Goal: Task Accomplishment & Management: Manage account settings

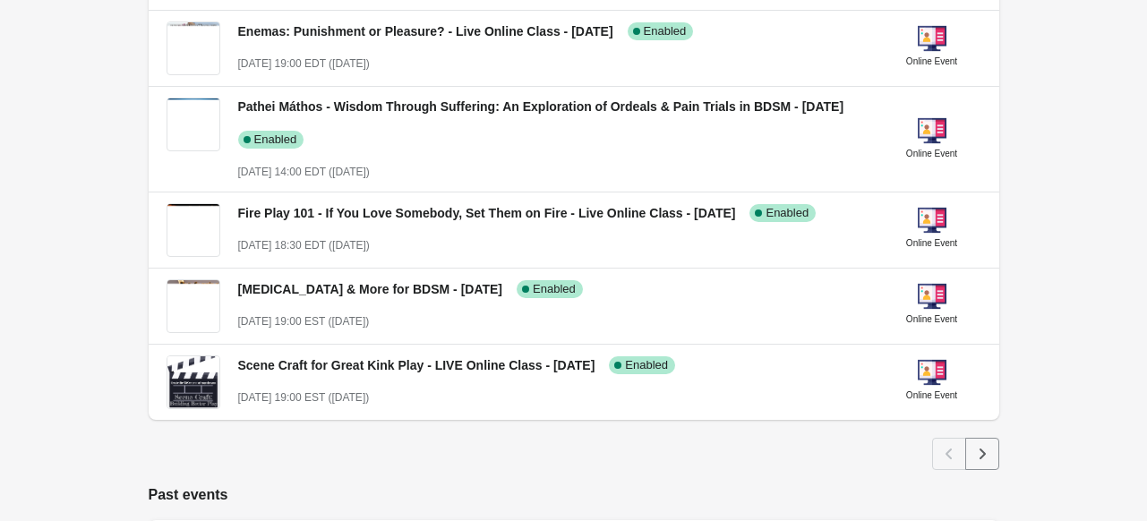
scroll to position [713, 0]
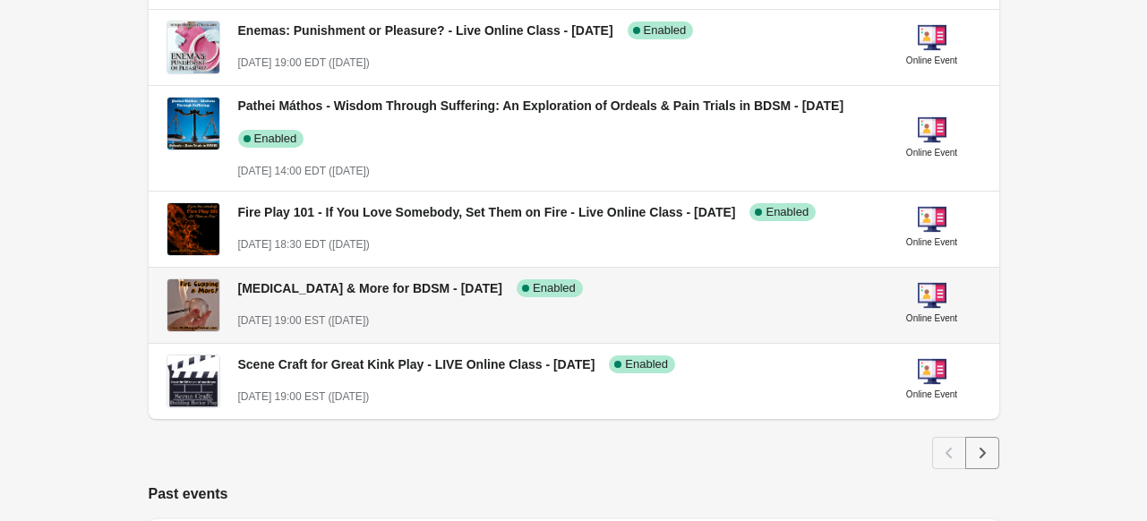
click at [394, 300] on div "[MEDICAL_DATA] & More for BDSM - [DATE] Success Complete Enabled [DATE] 19:00 E…" at bounding box center [553, 296] width 630 height 65
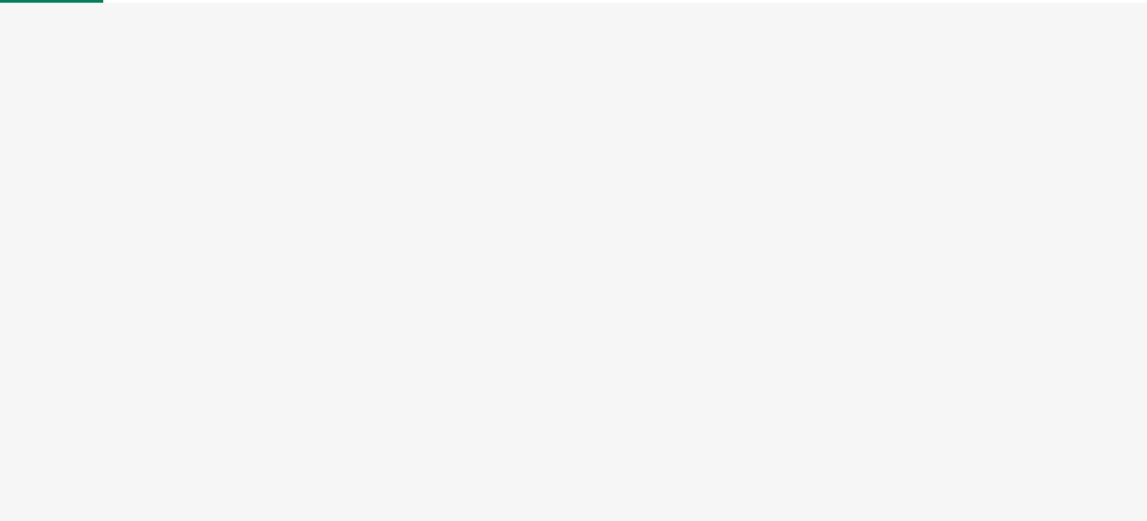
select select "US"
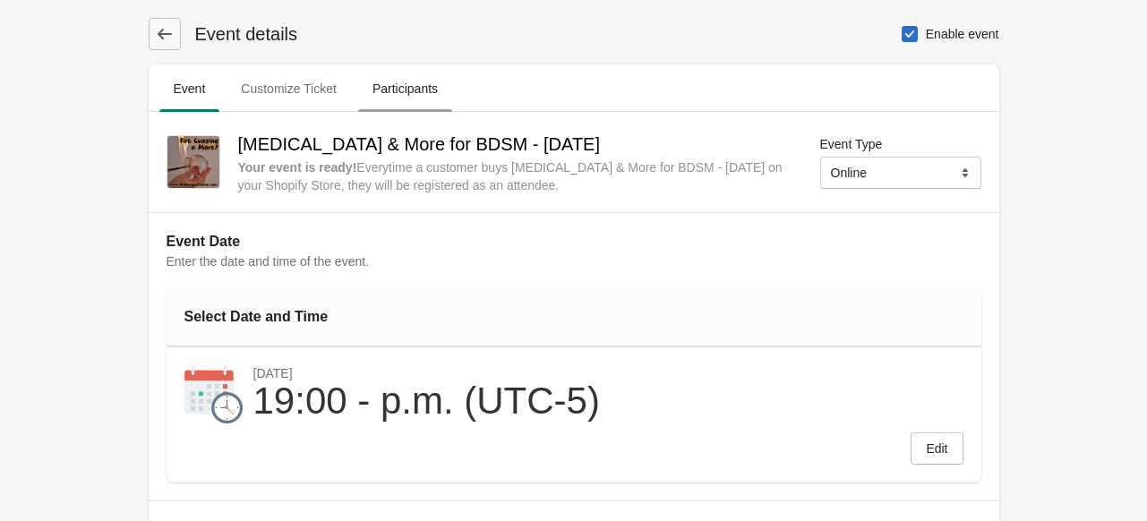
click at [412, 95] on span "Participants" at bounding box center [405, 89] width 94 height 32
select select "US"
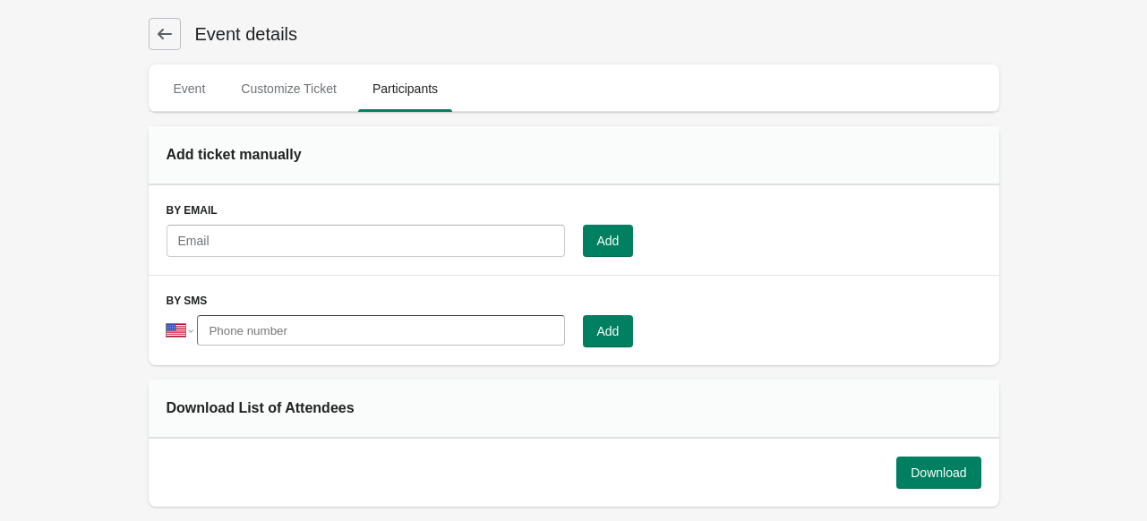
click at [173, 49] on button at bounding box center [165, 34] width 32 height 32
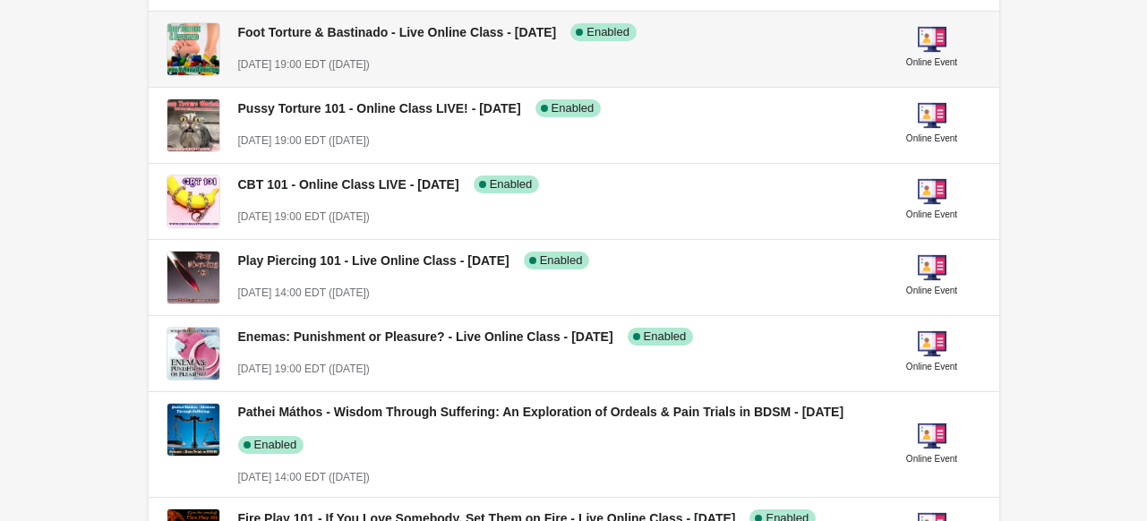
scroll to position [405, 0]
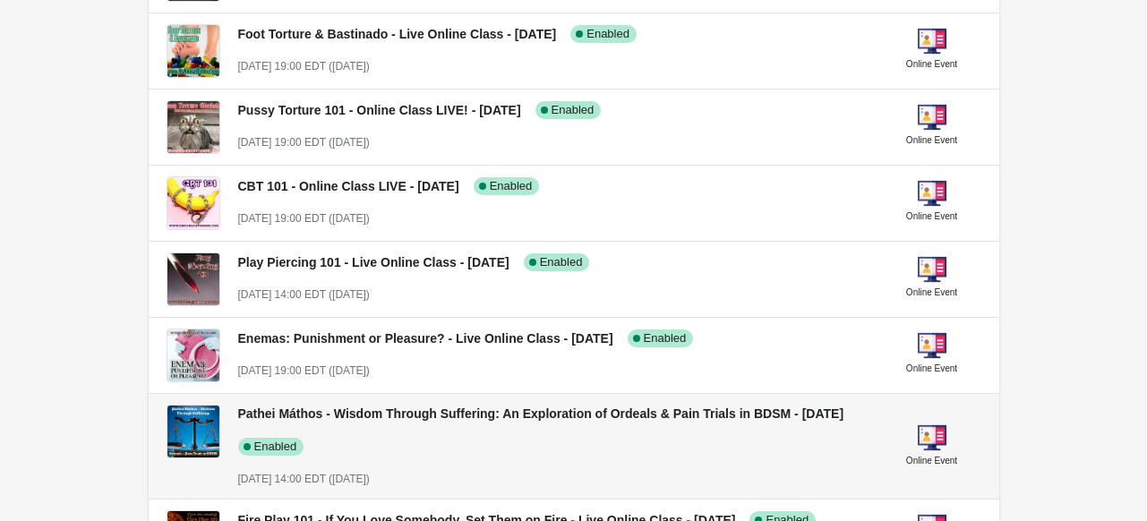
click at [321, 431] on div "Pathei Máthos - Wisdom Through Suffering: An Exploration of Ordeals & Pain Tria…" at bounding box center [546, 422] width 645 height 65
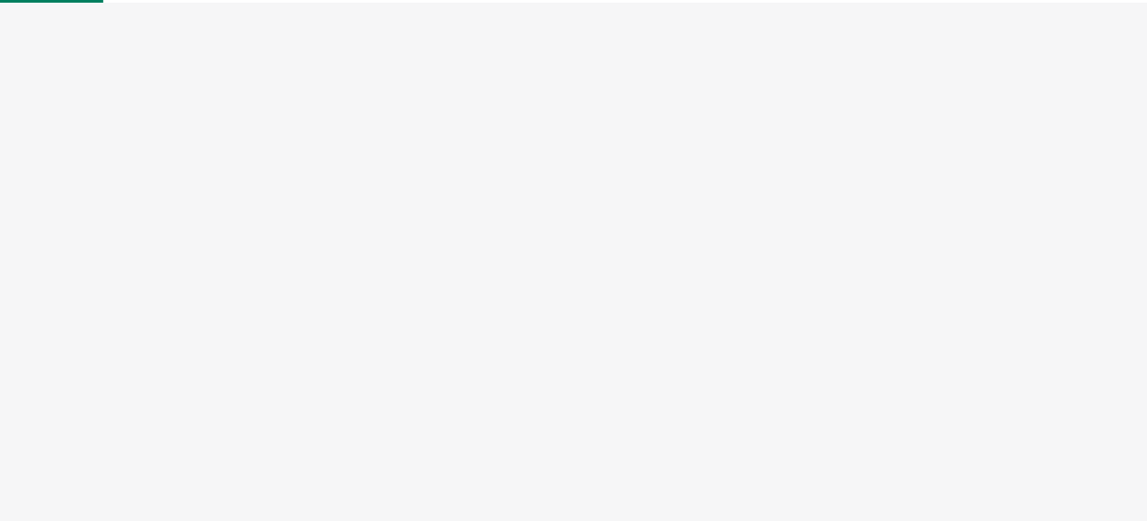
select select "US"
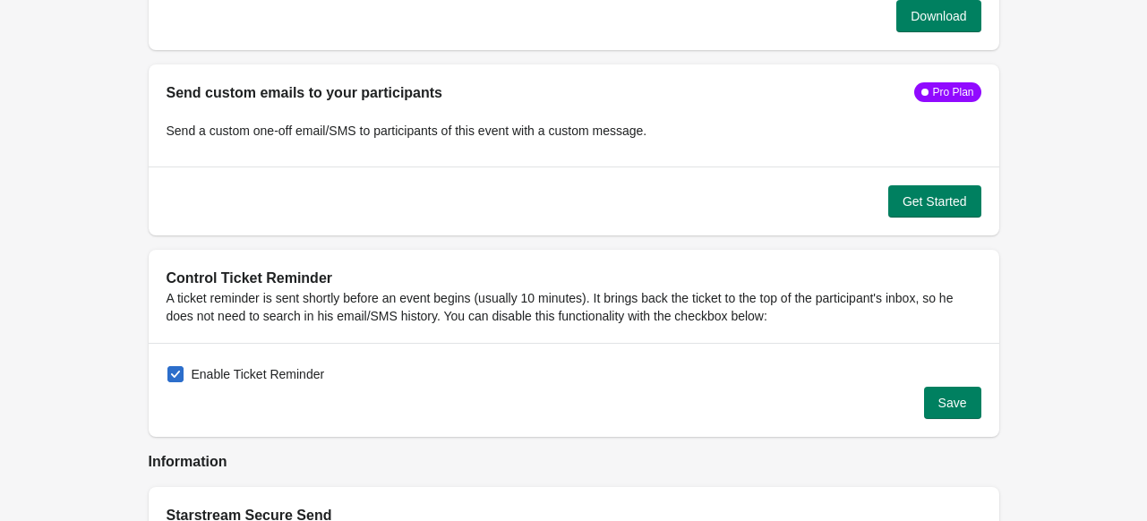
scroll to position [1761, 0]
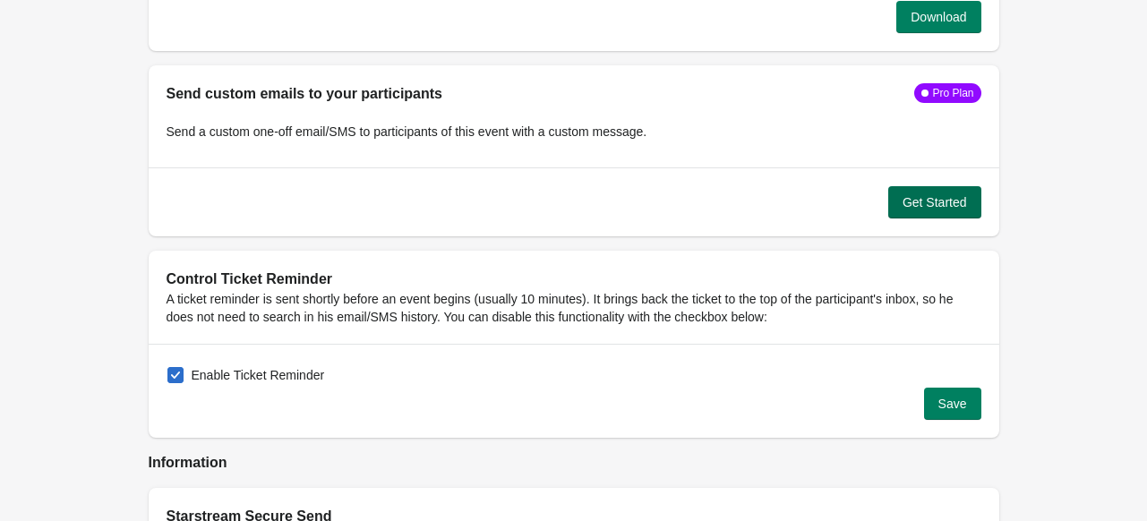
click at [905, 200] on span "Get Started" at bounding box center [935, 202] width 64 height 14
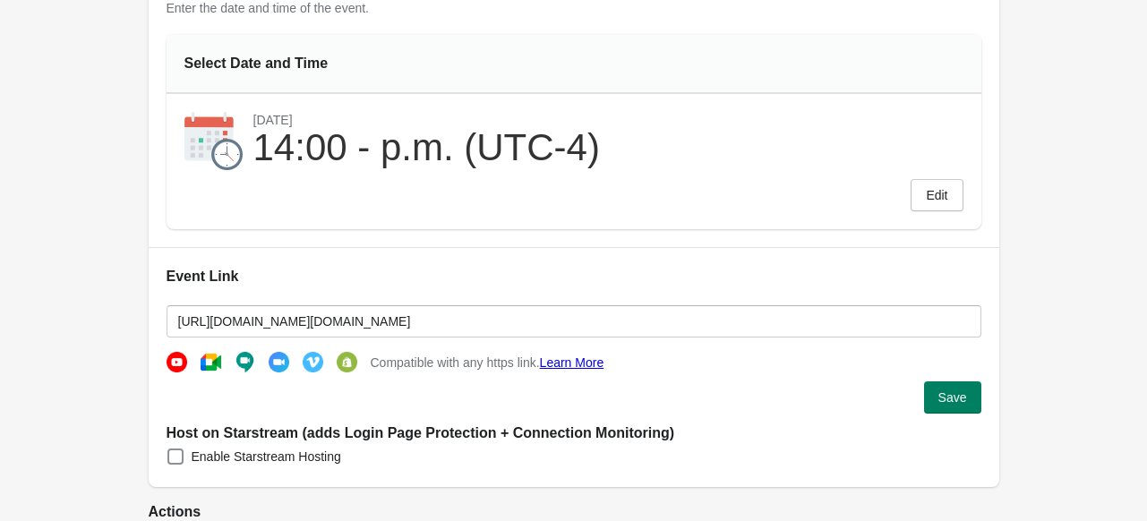
scroll to position [0, 0]
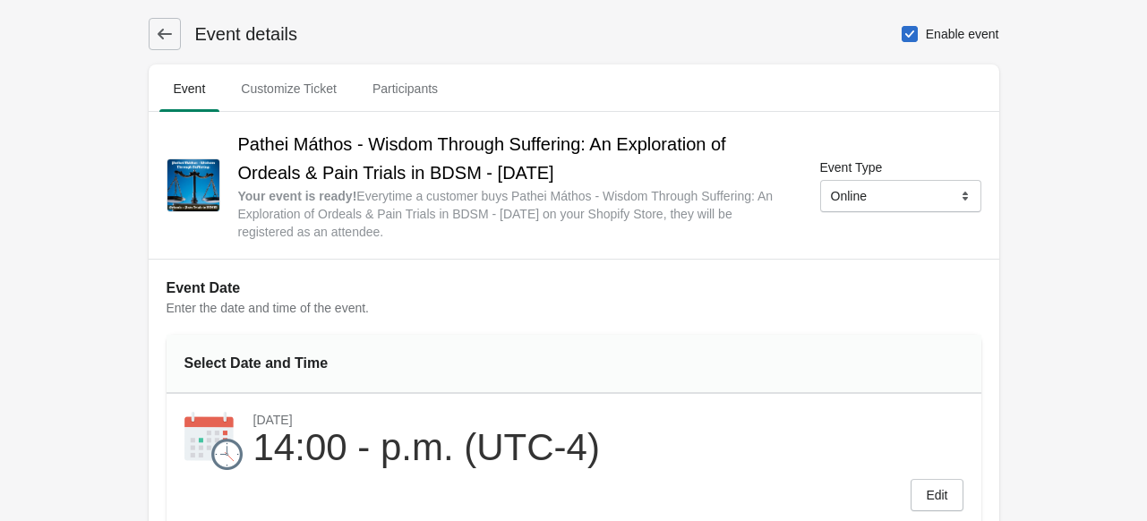
click at [161, 27] on icon at bounding box center [165, 34] width 18 height 18
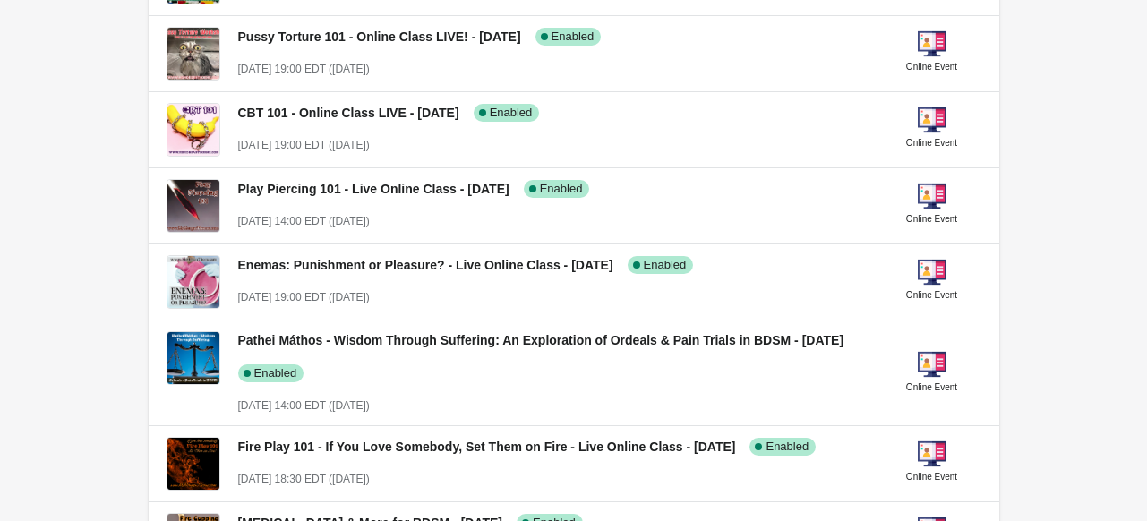
scroll to position [487, 0]
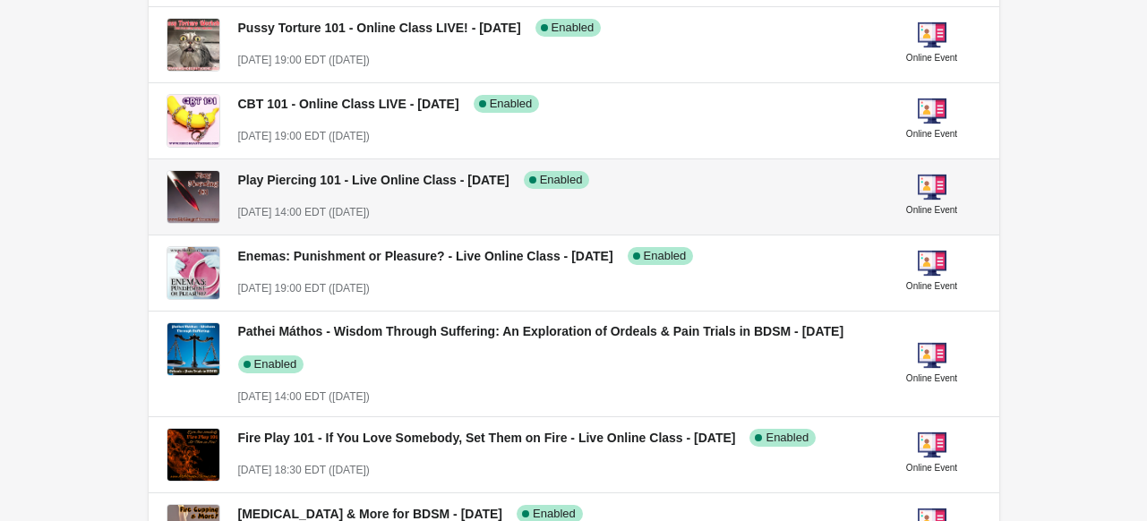
click at [319, 206] on span "[DATE] 14:00 EDT ([DATE])" at bounding box center [304, 212] width 132 height 13
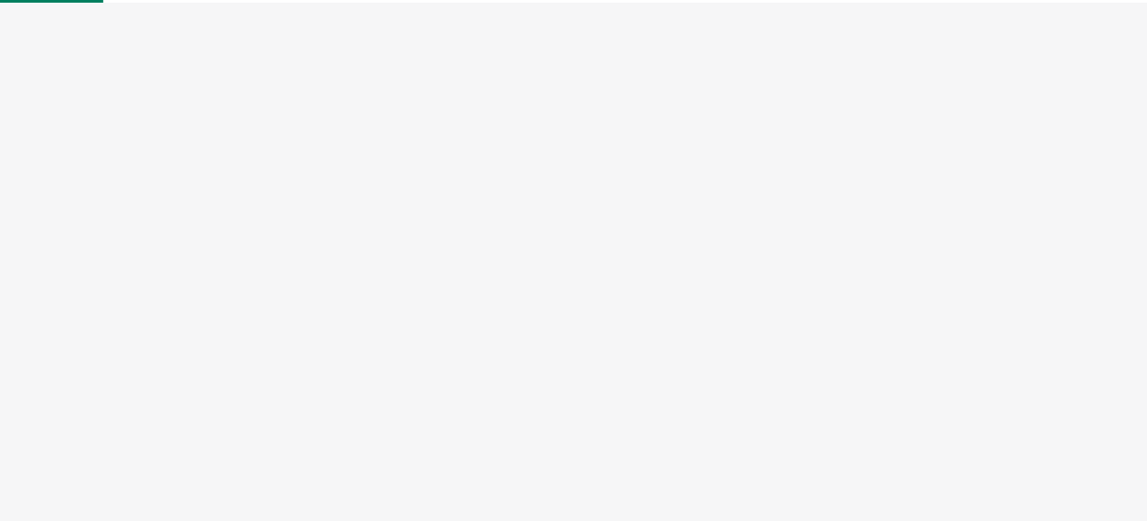
select select "US"
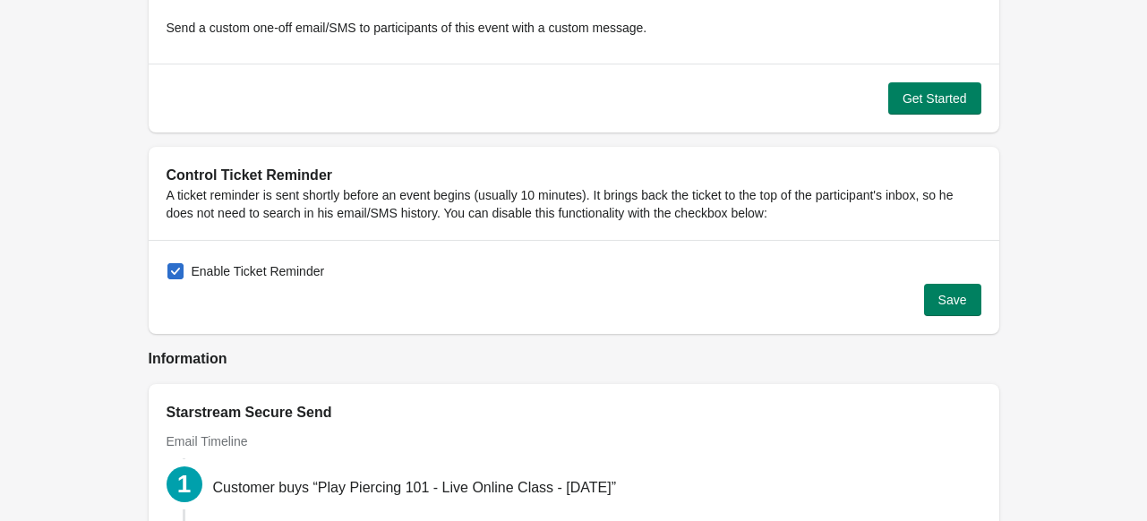
scroll to position [1795, 0]
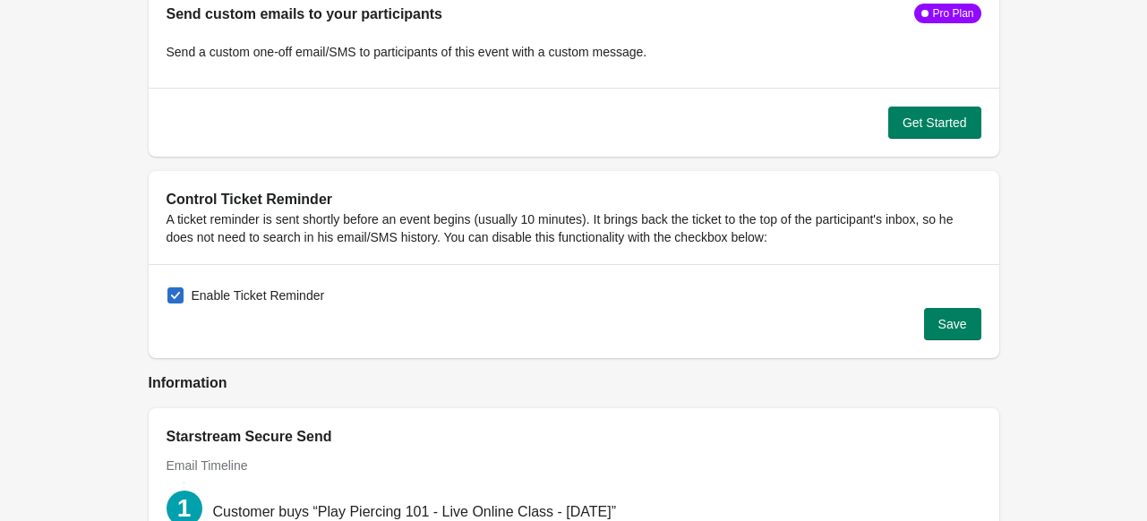
click at [928, 140] on div "Get Started" at bounding box center [574, 122] width 851 height 69
click at [907, 122] on span "Get Started" at bounding box center [935, 123] width 64 height 14
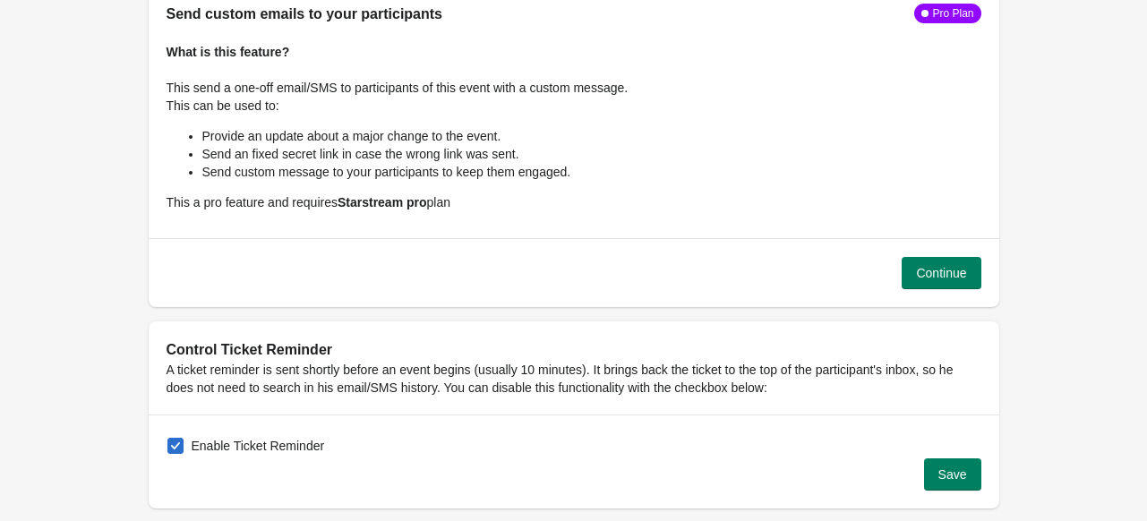
scroll to position [1751, 0]
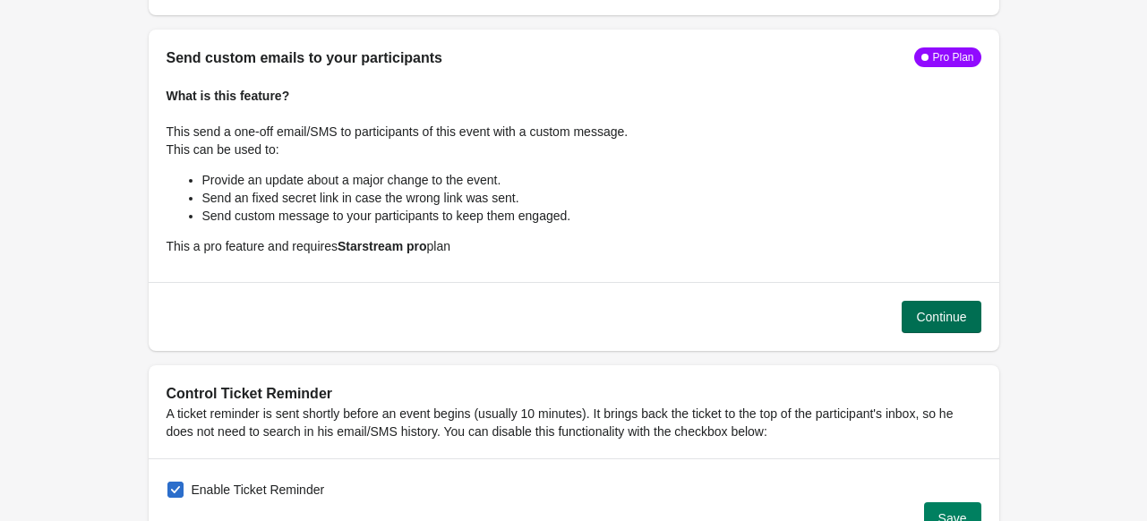
click at [964, 310] on span "Continue" at bounding box center [941, 317] width 50 height 14
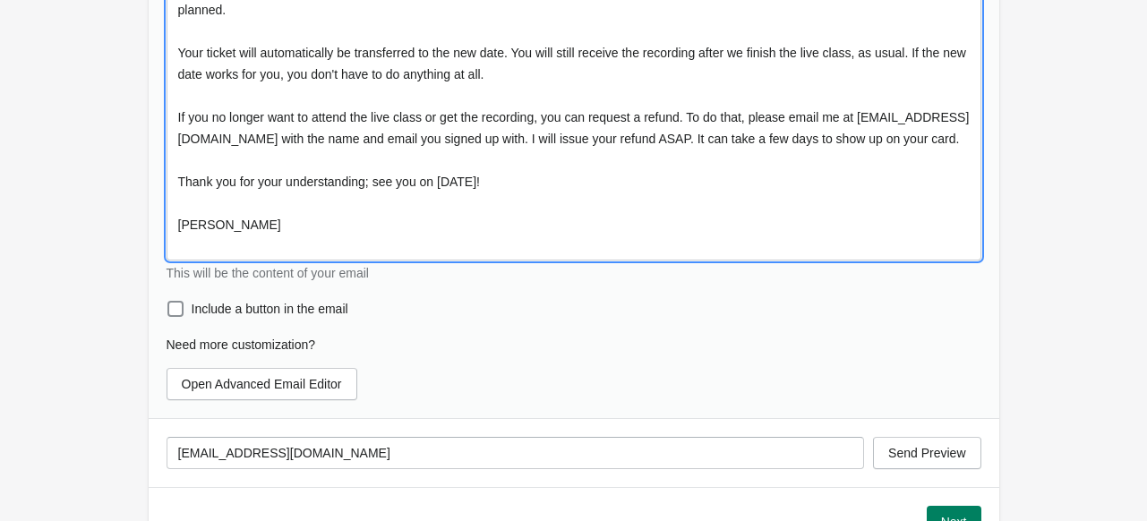
scroll to position [2338, 0]
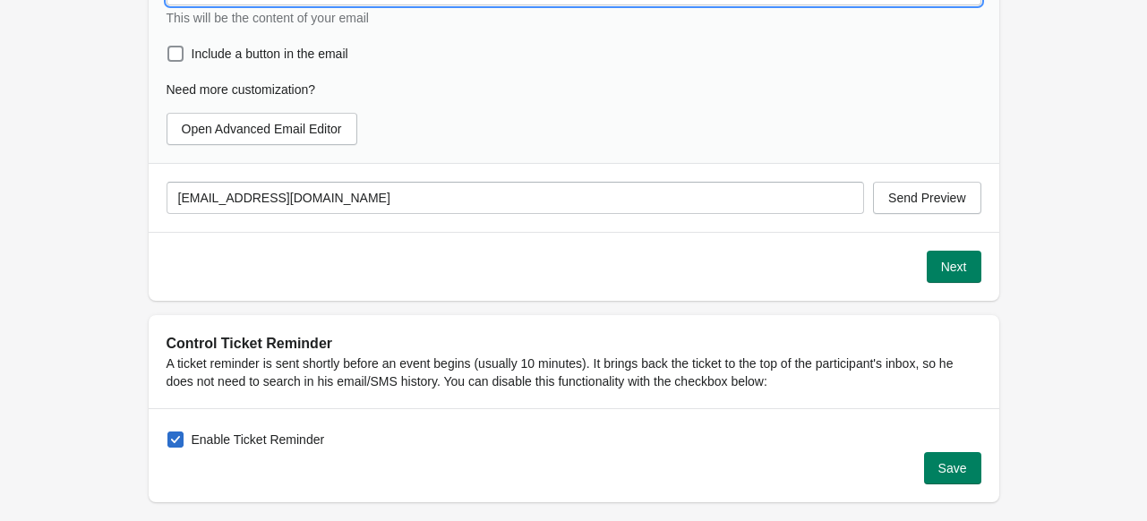
drag, startPoint x: 172, startPoint y: 277, endPoint x: 618, endPoint y: 393, distance: 460.9
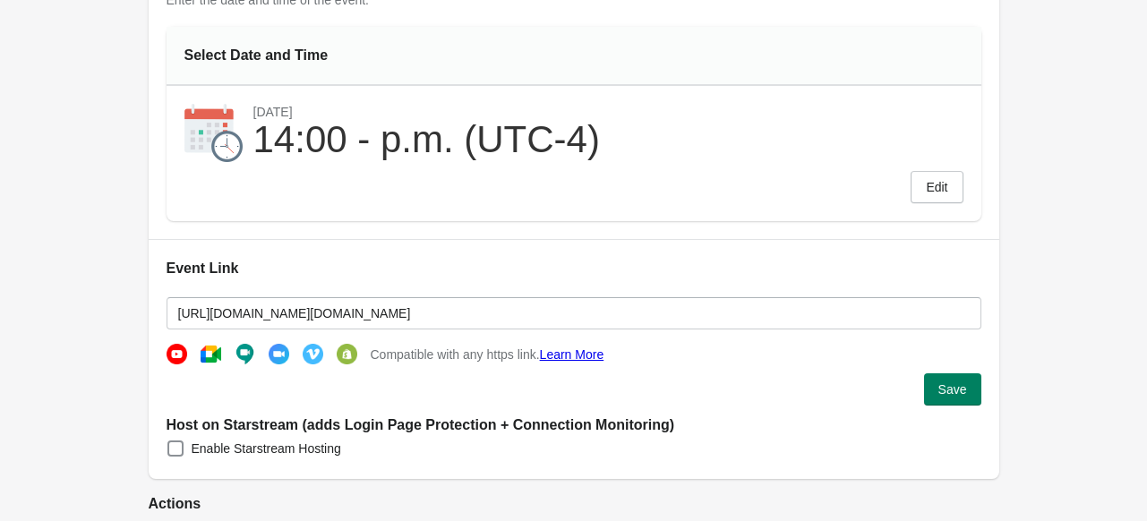
scroll to position [0, 0]
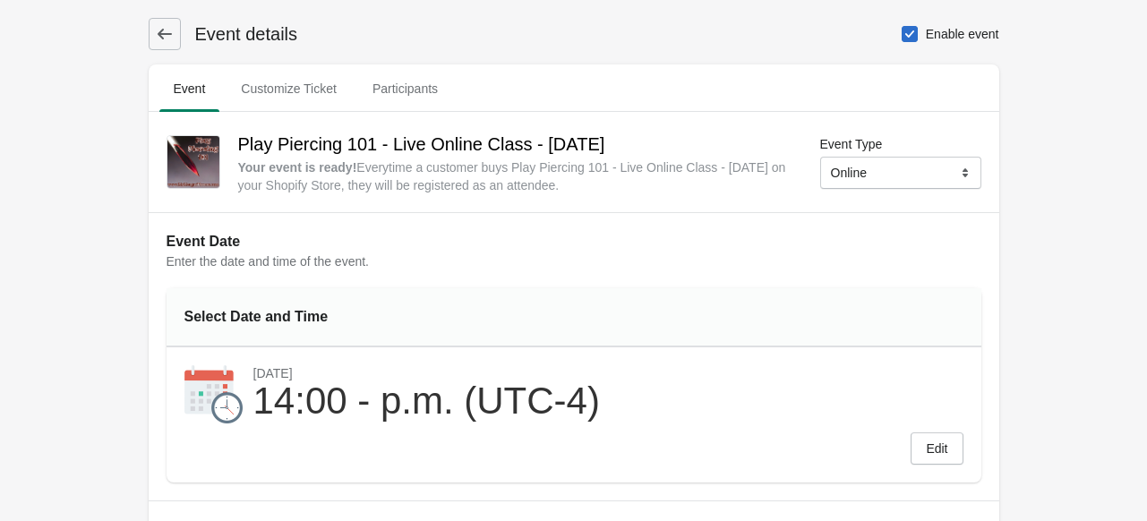
click at [165, 34] on icon at bounding box center [164, 34] width 14 height 11
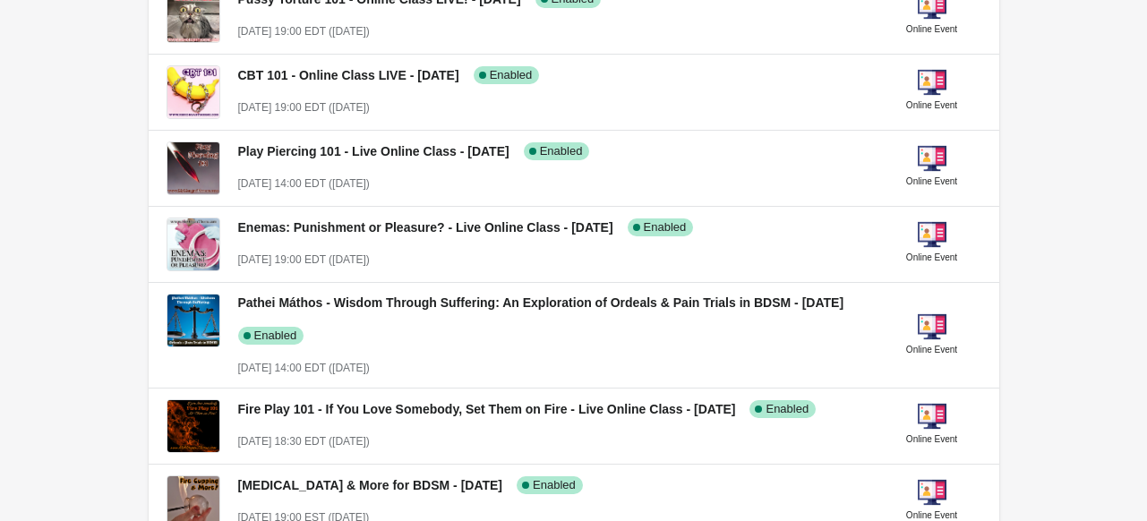
scroll to position [759, 0]
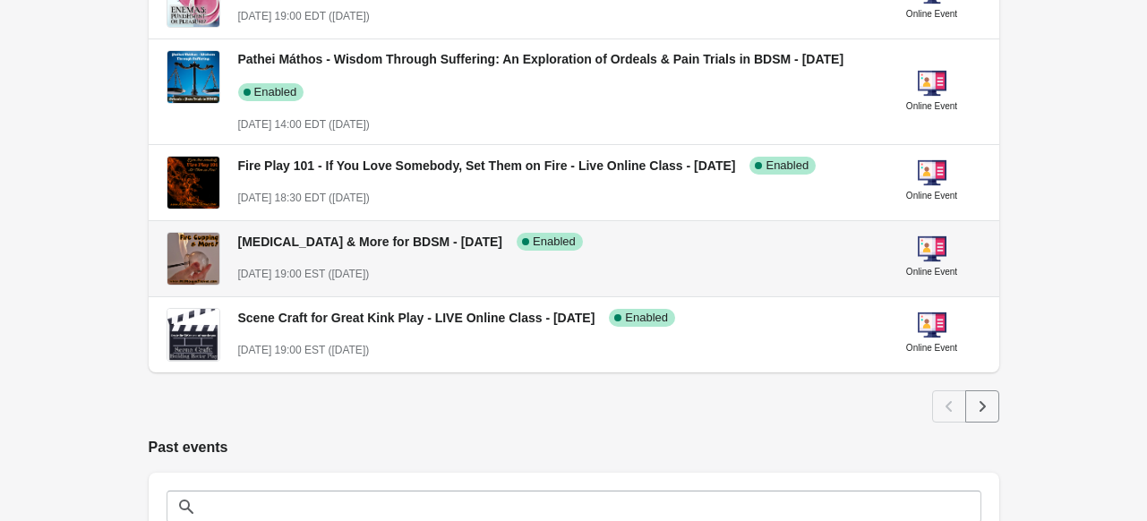
click at [392, 250] on div "[MEDICAL_DATA] & More for BDSM - [DATE] Success Complete Enabled" at bounding box center [546, 234] width 645 height 33
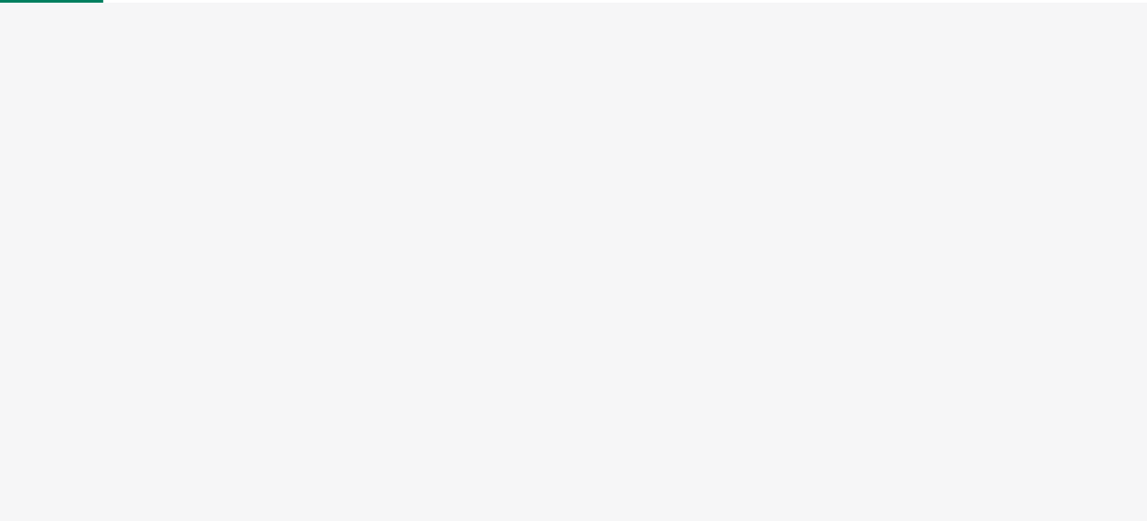
select select "US"
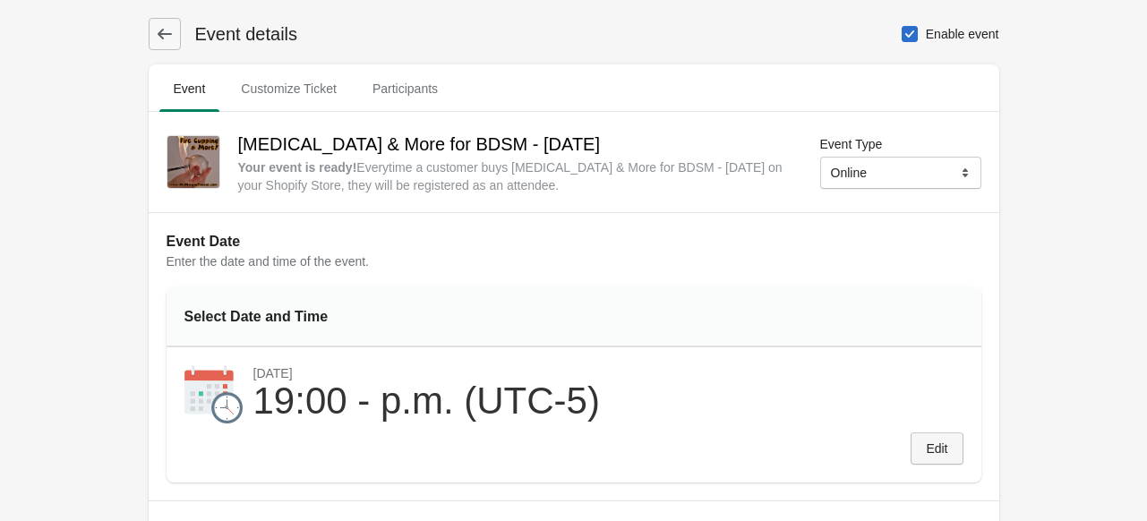
click at [938, 443] on span "Edit" at bounding box center [936, 448] width 21 height 14
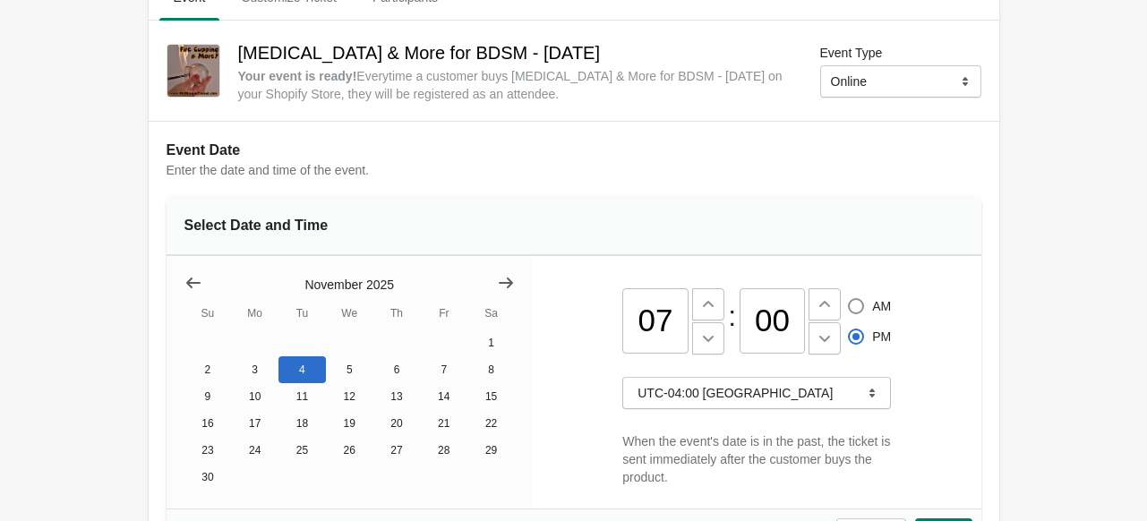
scroll to position [143, 0]
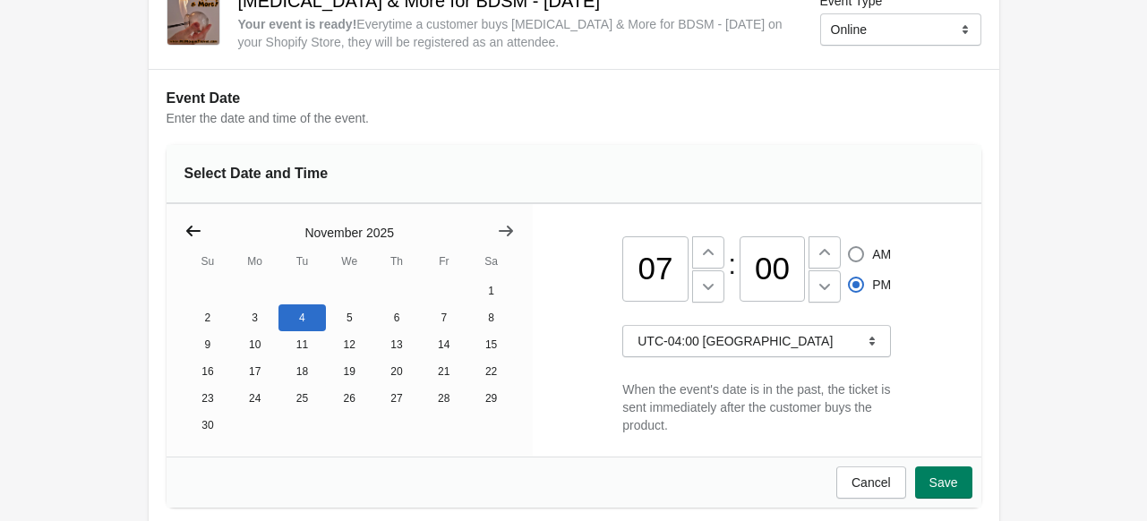
click at [186, 222] on icon "Show previous month, October 2025" at bounding box center [193, 231] width 18 height 18
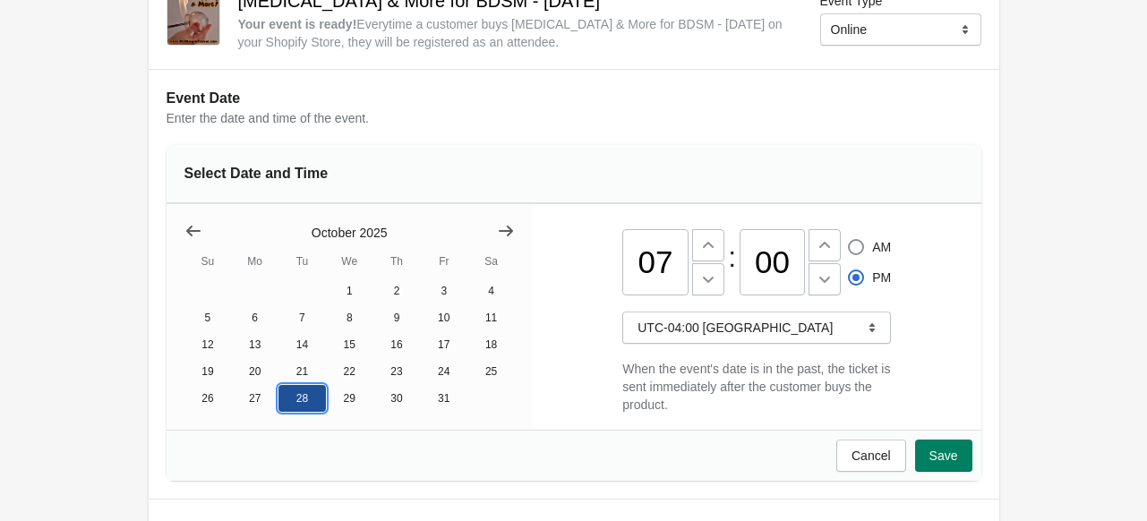
click at [296, 410] on button "28" at bounding box center [301, 398] width 47 height 27
click at [951, 460] on span "Save" at bounding box center [944, 456] width 29 height 14
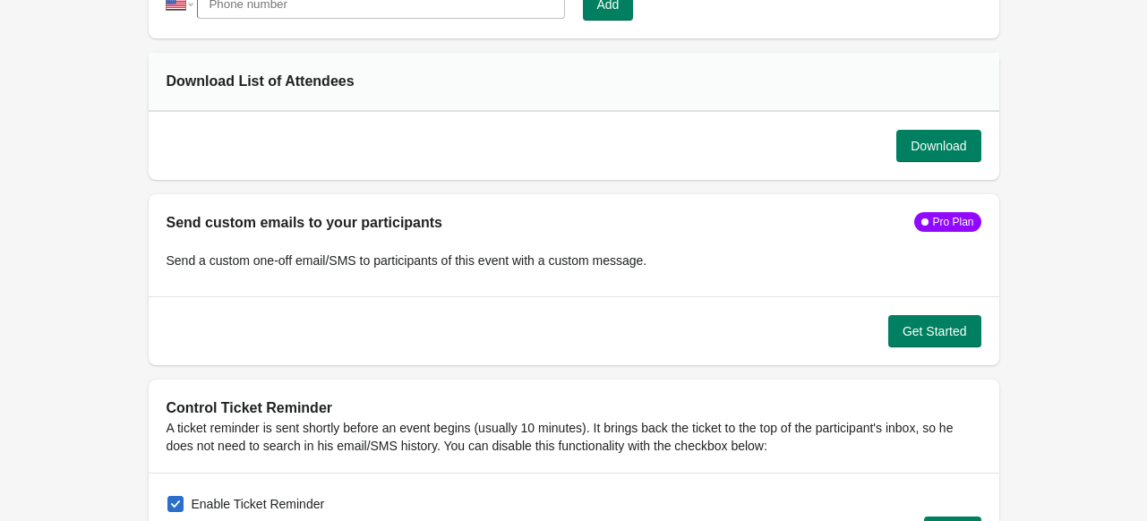
scroll to position [1621, 0]
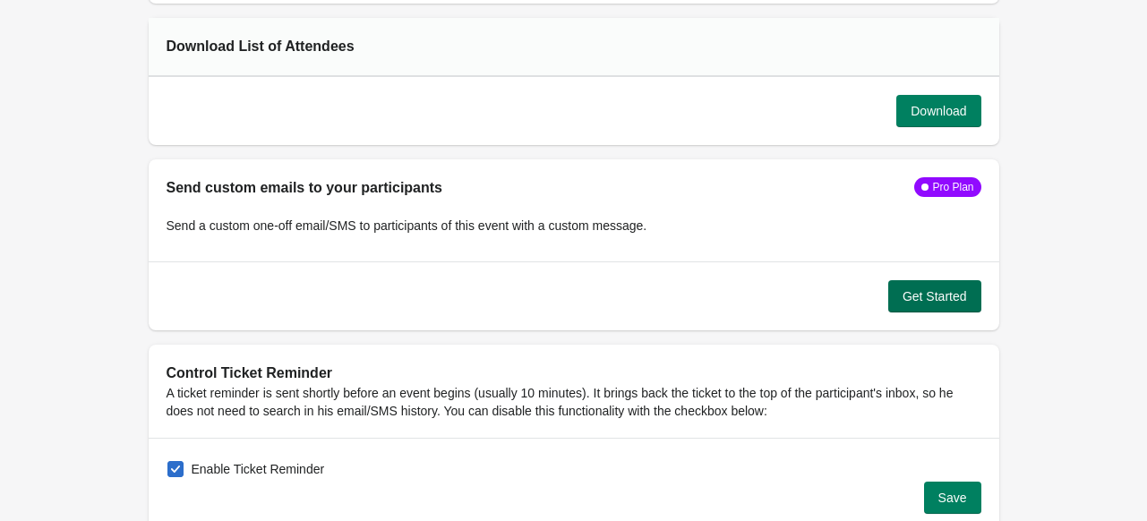
click at [904, 280] on button "Get Started" at bounding box center [934, 296] width 93 height 32
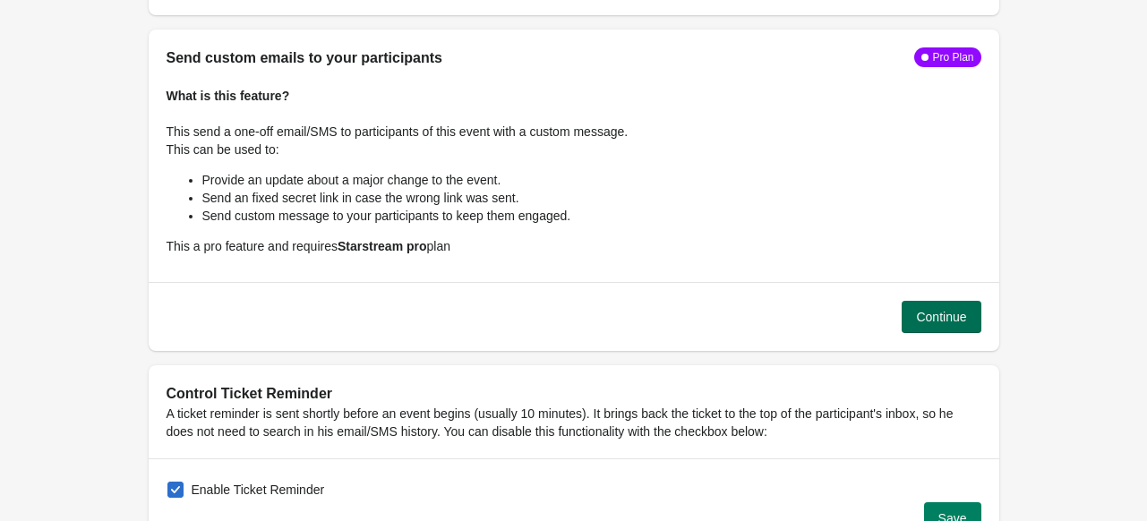
click at [926, 312] on span "Continue" at bounding box center [941, 317] width 50 height 14
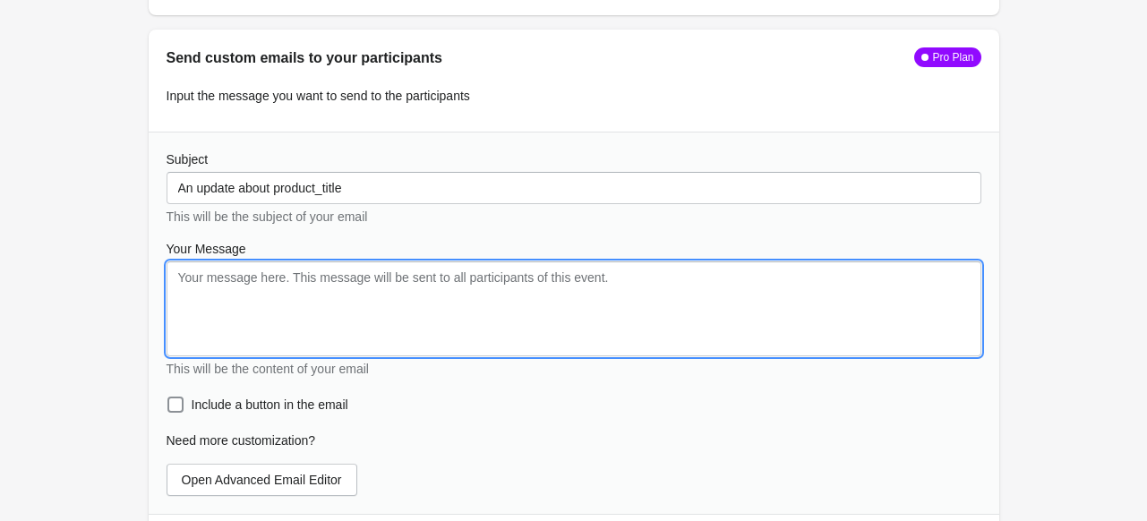
paste textarea "Thank you for signing up to Play Piercing 101! Due to unforeseen circumstances,…"
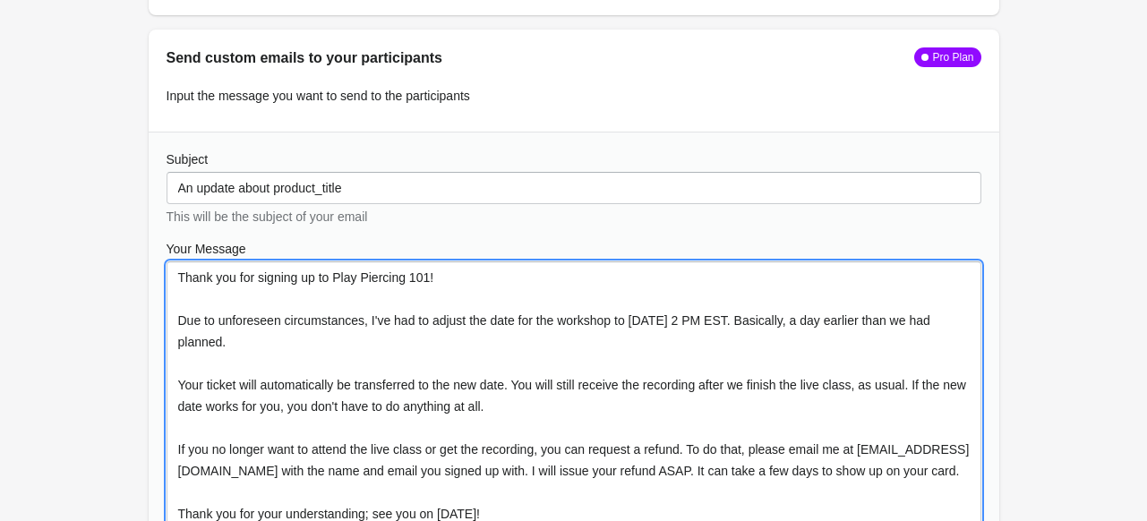
scroll to position [0, 0]
drag, startPoint x: 336, startPoint y: 271, endPoint x: 427, endPoint y: 282, distance: 92.0
click at [427, 282] on textarea "Thank you for signing up to Play Piercing 101! Due to unforeseen circumstances,…" at bounding box center [574, 426] width 815 height 331
click at [663, 319] on textarea "Thank you for signing up to Cupping for BDSM! Due to unforeseen circumstances, …" at bounding box center [574, 426] width 815 height 331
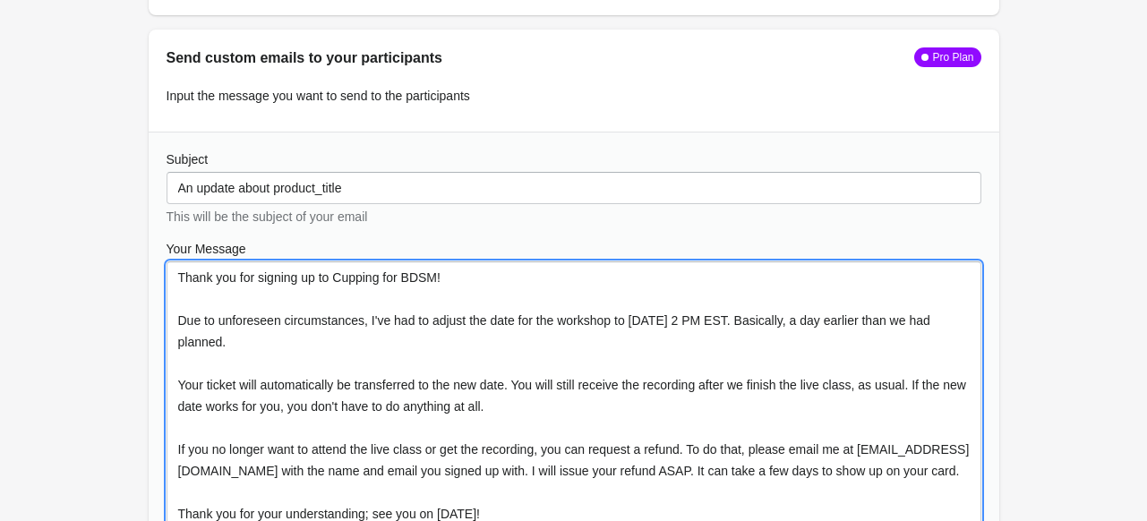
click at [738, 315] on textarea "Thank you for signing up to Cupping for BDSM! Due to unforeseen circumstances, …" at bounding box center [574, 426] width 815 height 331
click at [796, 321] on textarea "Thank you for signing up to Cupping for BDSM! Due to unforeseen circumstances, …" at bounding box center [574, 426] width 815 height 331
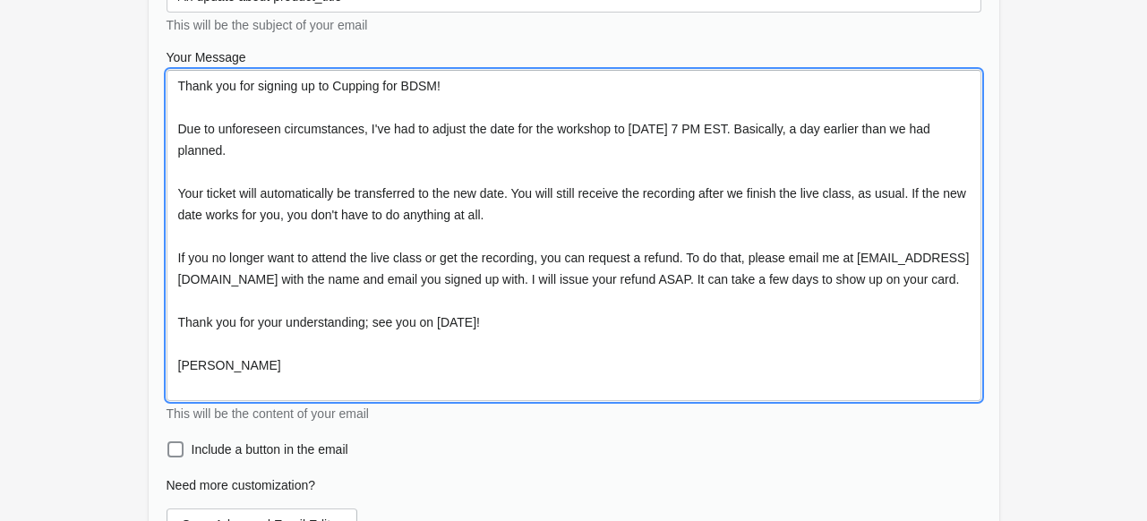
scroll to position [1944, 0]
click at [496, 339] on textarea "Thank you for signing up to Cupping for BDSM! Due to unforeseen circumstances, …" at bounding box center [574, 233] width 815 height 331
type textarea "Thank you for signing up to Cupping for BDSM! Due to unforeseen circumstances, …"
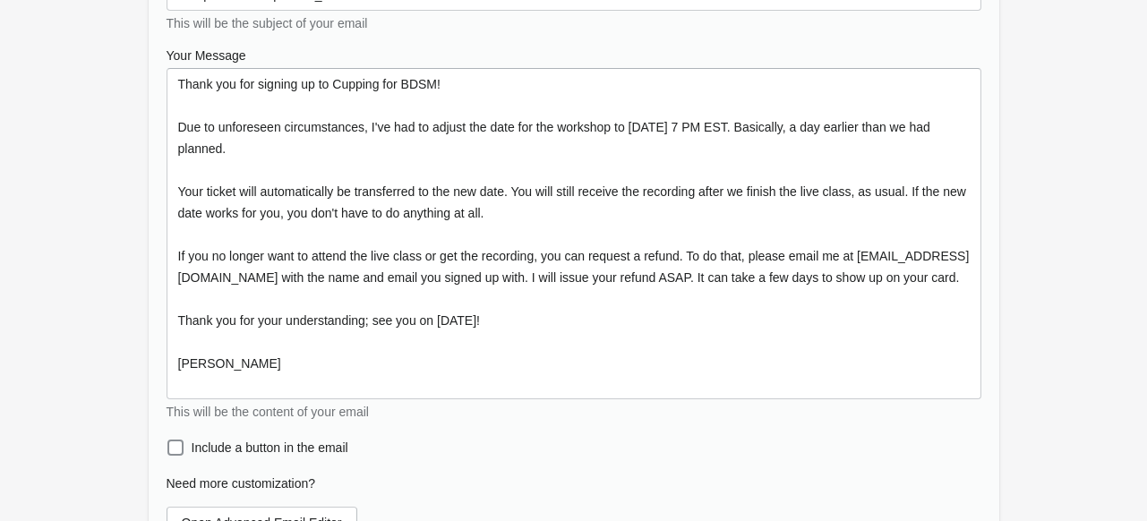
click at [491, 450] on div "Include a button in the email" at bounding box center [574, 447] width 815 height 25
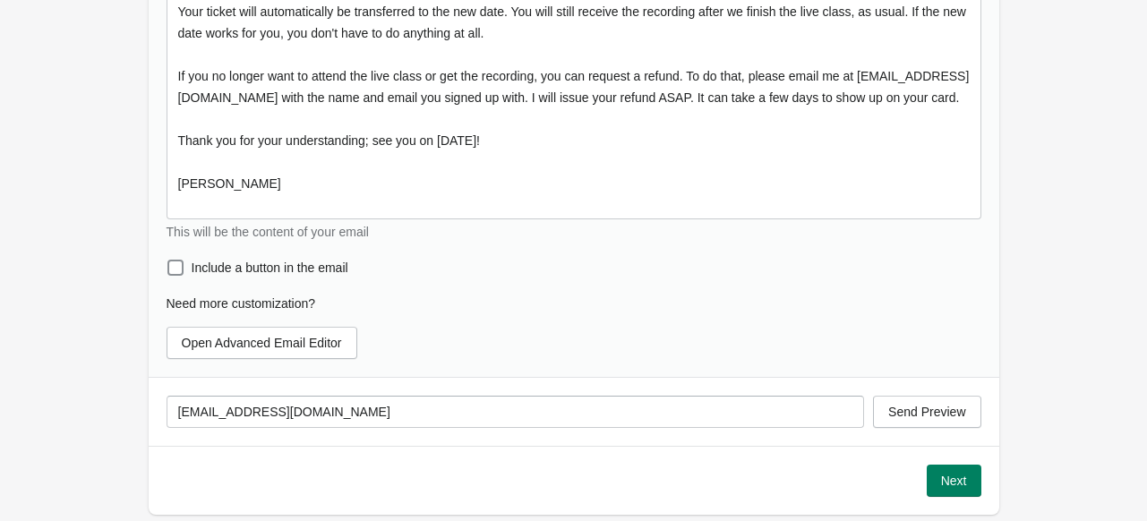
scroll to position [2124, 0]
click at [960, 478] on span "Next" at bounding box center [954, 481] width 26 height 14
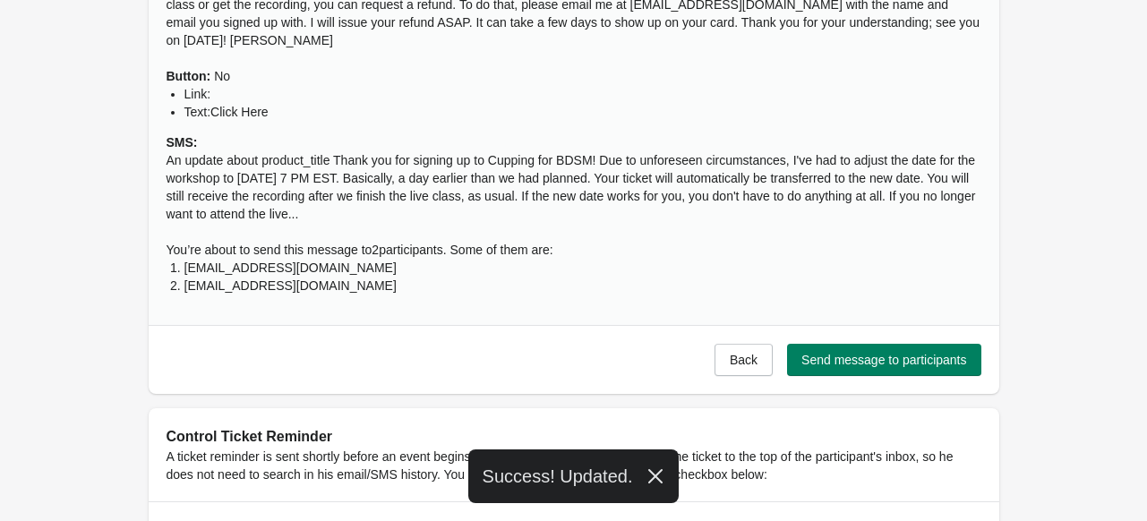
scroll to position [2005, 0]
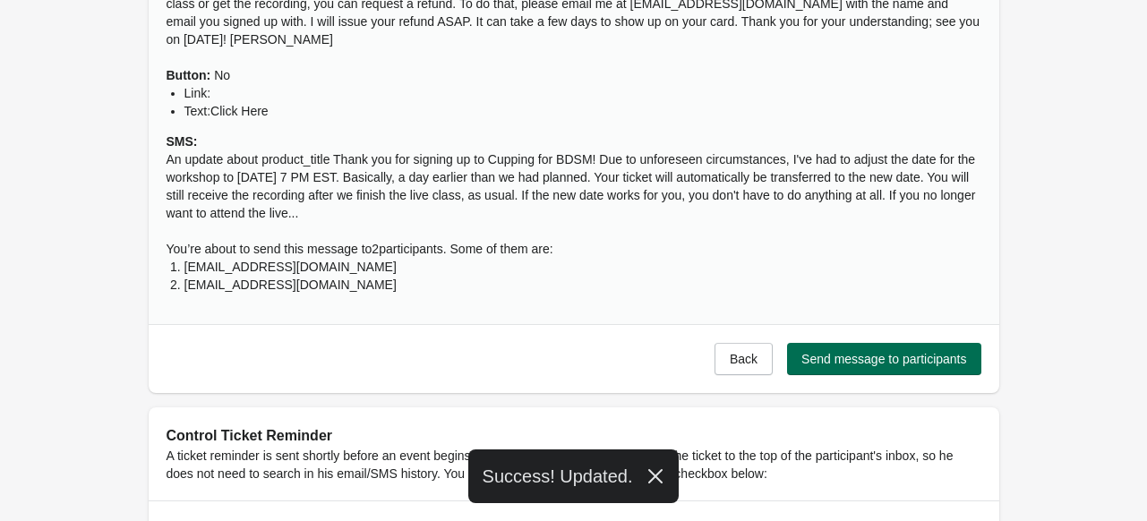
click at [903, 363] on span "Send message to participants" at bounding box center [883, 359] width 165 height 14
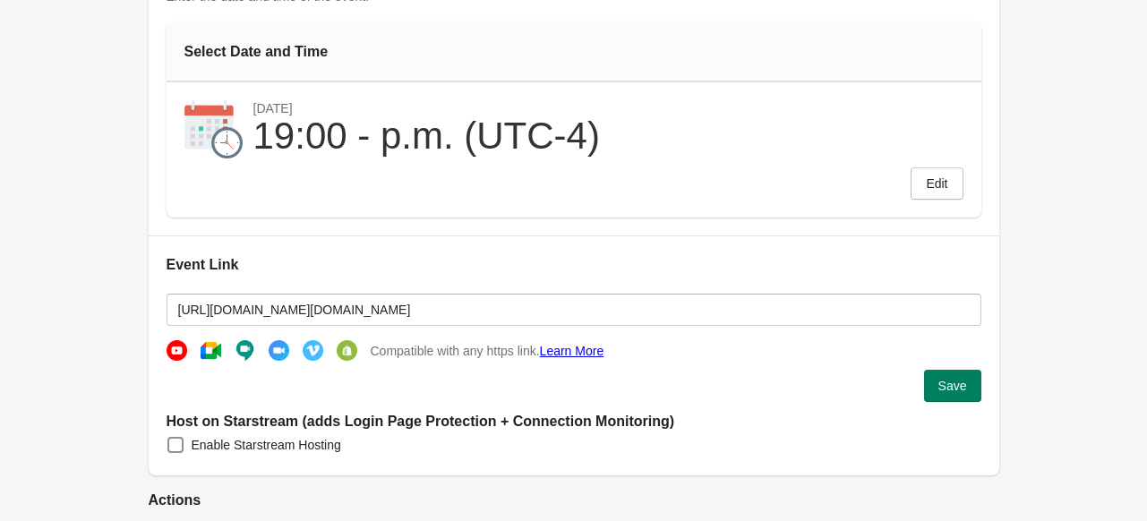
scroll to position [0, 0]
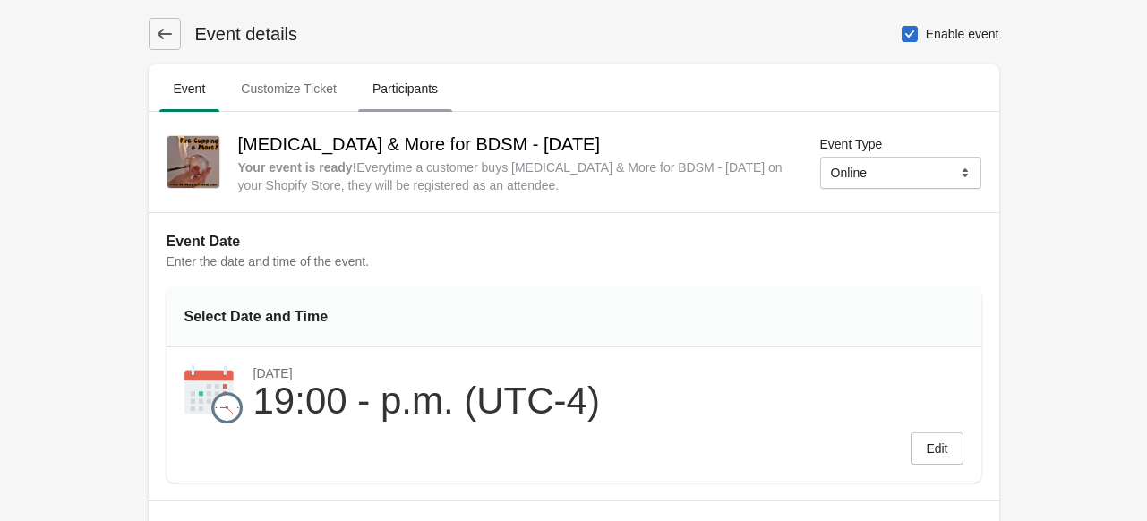
click at [390, 90] on span "Participants" at bounding box center [405, 89] width 94 height 32
select select "US"
